Goal: Transaction & Acquisition: Obtain resource

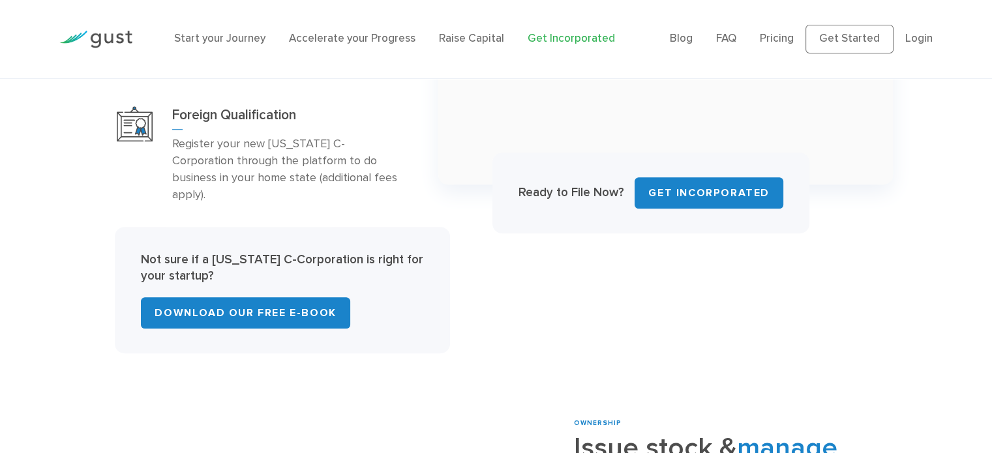
scroll to position [873, 0]
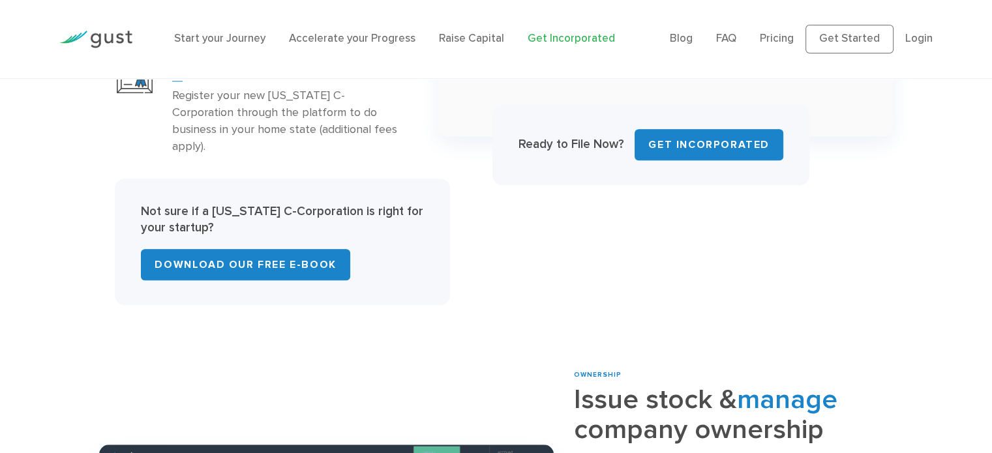
scroll to position [912, 0]
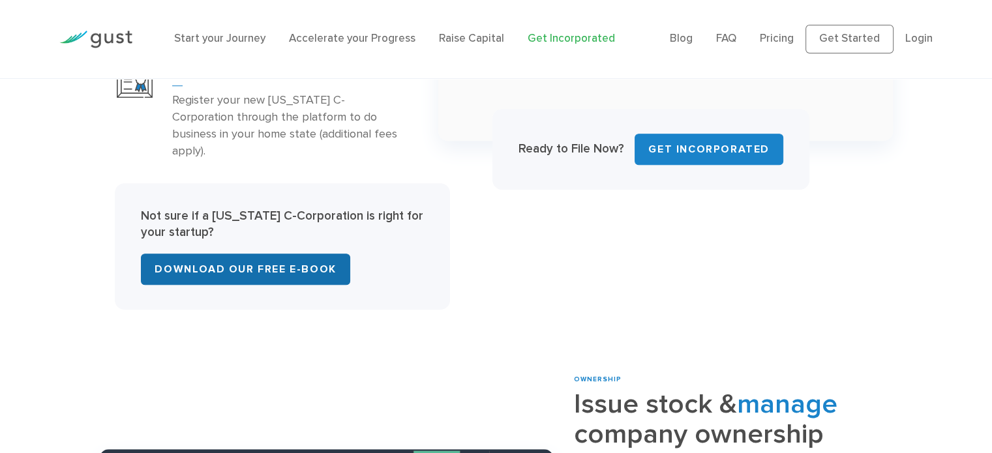
click at [266, 254] on link "Download Our Free E-Book" at bounding box center [245, 269] width 209 height 31
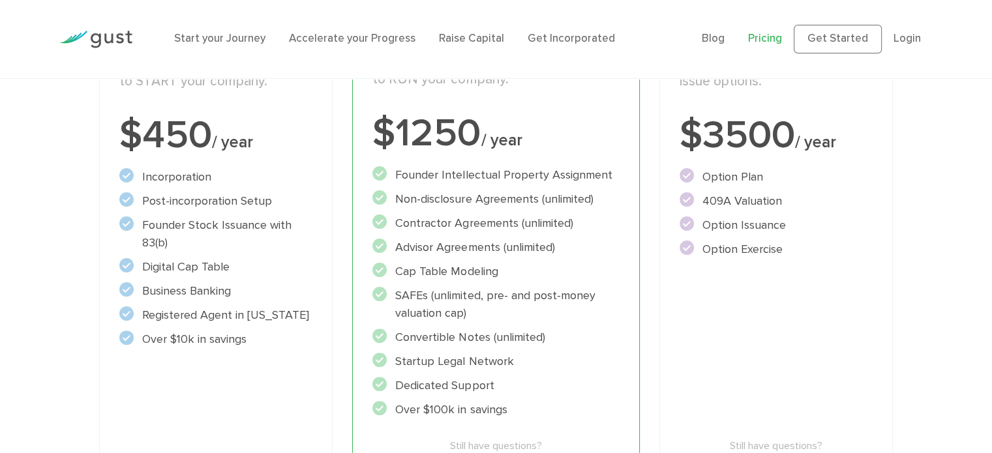
scroll to position [292, 0]
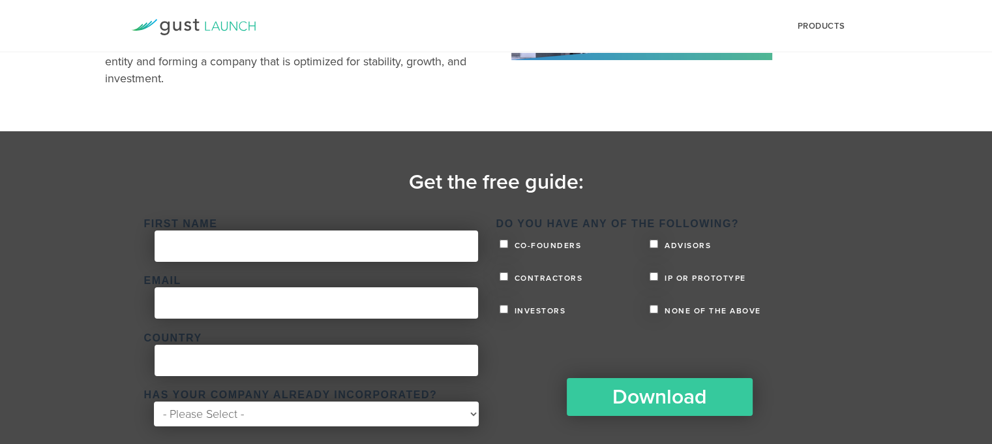
scroll to position [187, 0]
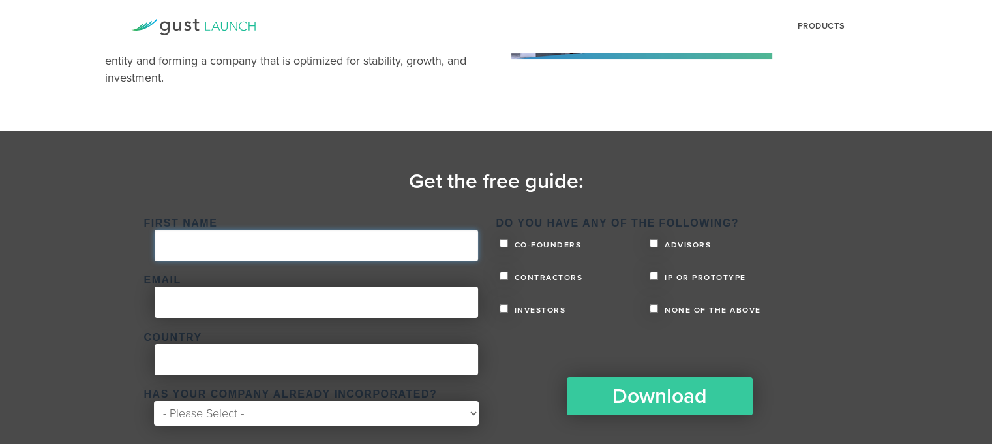
click at [269, 245] on input "First Name *" at bounding box center [317, 245] width 324 height 31
type input "Bili"
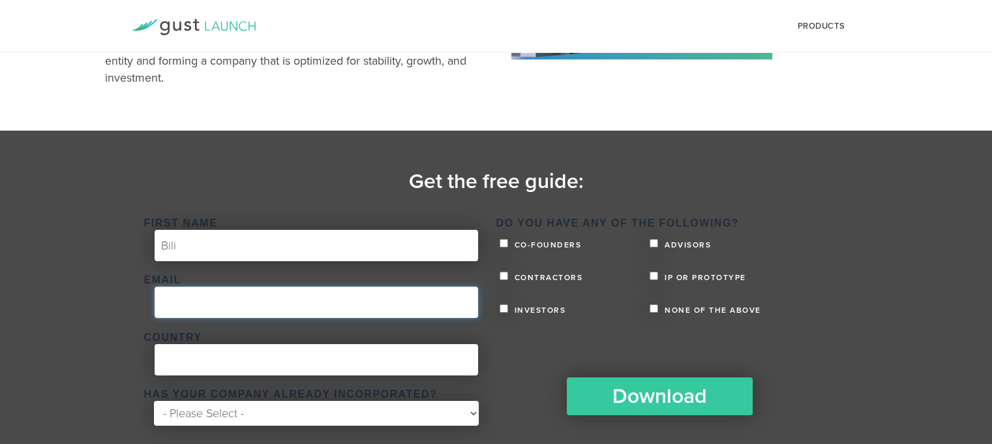
click at [249, 305] on input "Email *" at bounding box center [317, 301] width 324 height 31
type input "bili.tufli@gmail.com"
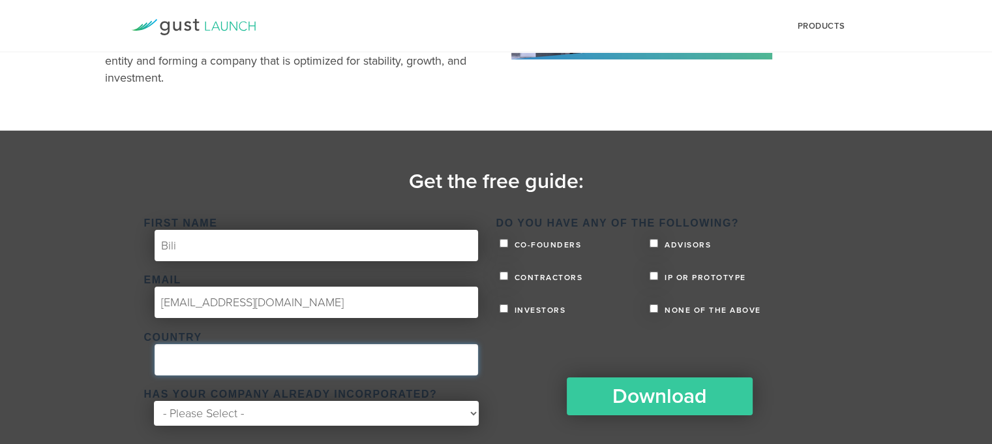
click at [230, 358] on input "Country *" at bounding box center [317, 359] width 324 height 31
type input "Canada"
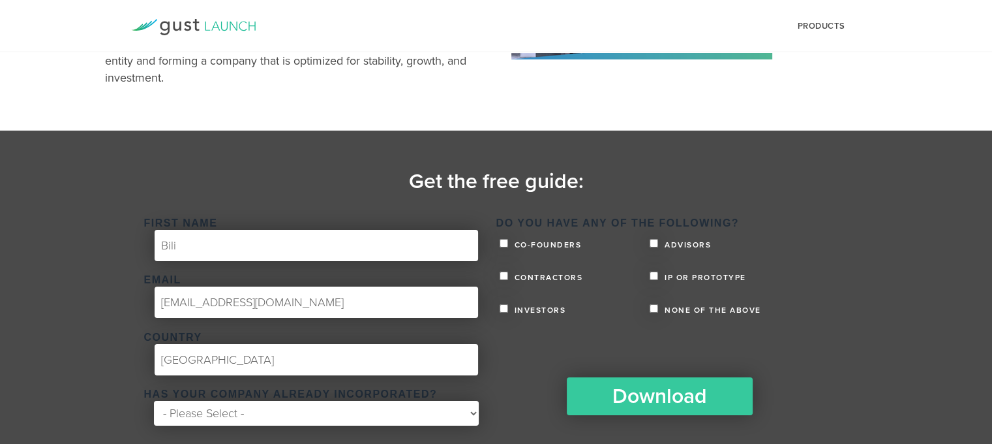
click at [243, 419] on select "- Please Select - Yes No" at bounding box center [316, 412] width 324 height 25
select select "No"
click at [154, 400] on select "- Please Select - Yes No" at bounding box center [316, 412] width 324 height 25
click at [704, 277] on span "IP or Prototype" at bounding box center [703, 277] width 85 height 8
click at [658, 277] on input "IP or Prototype" at bounding box center [654, 275] width 8 height 8
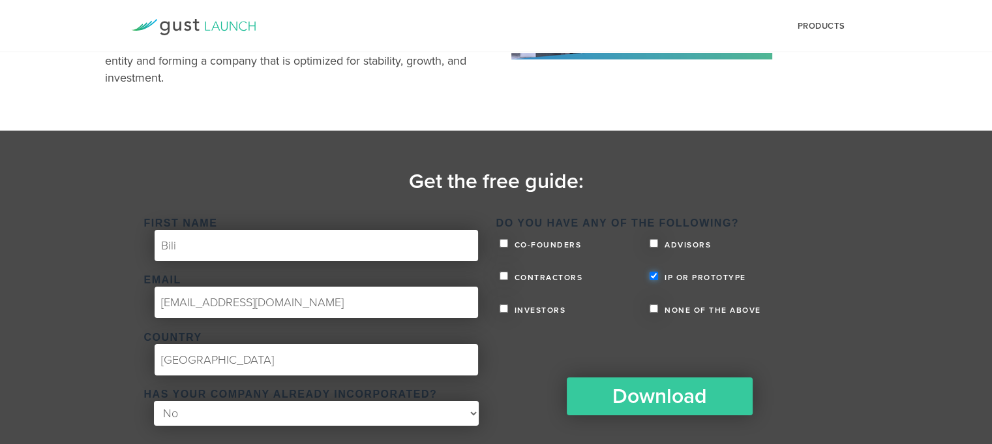
checkbox input "true"
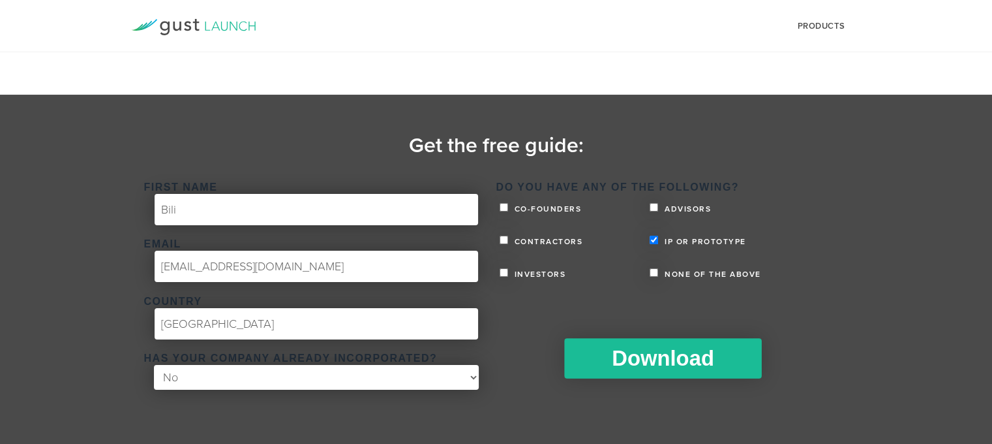
click at [647, 360] on input "Download" at bounding box center [662, 358] width 197 height 40
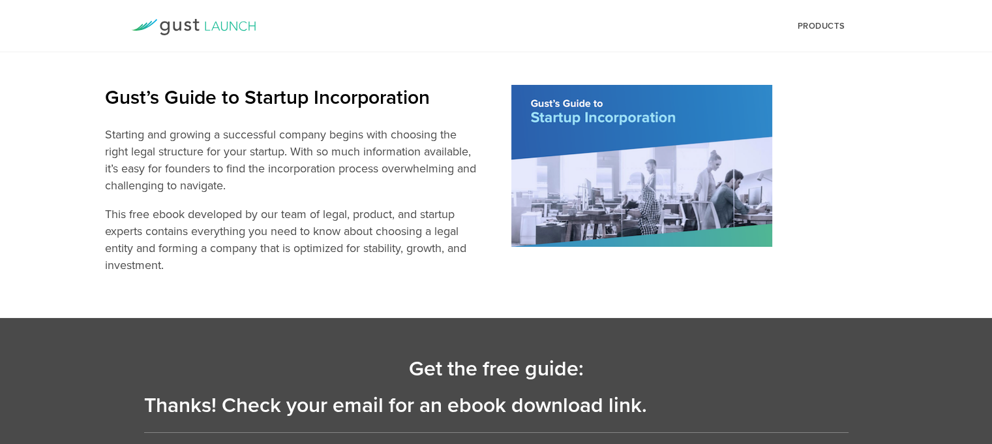
scroll to position [53, 0]
